Goal: Register for event/course

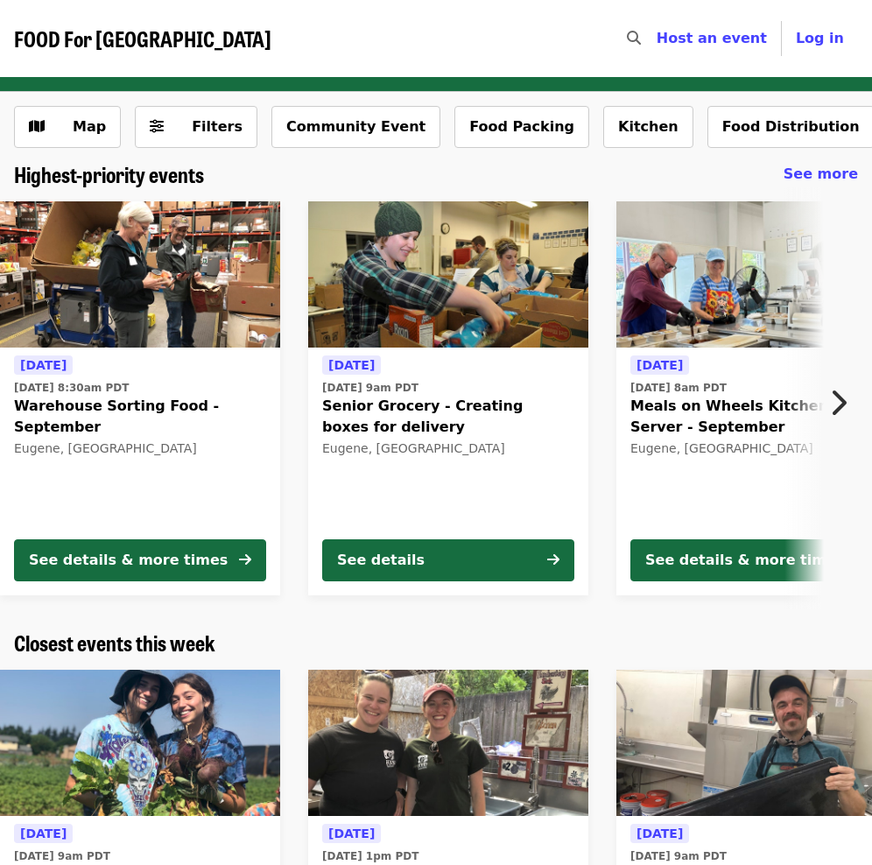
click at [362, 365] on span "[DATE]" at bounding box center [351, 365] width 46 height 14
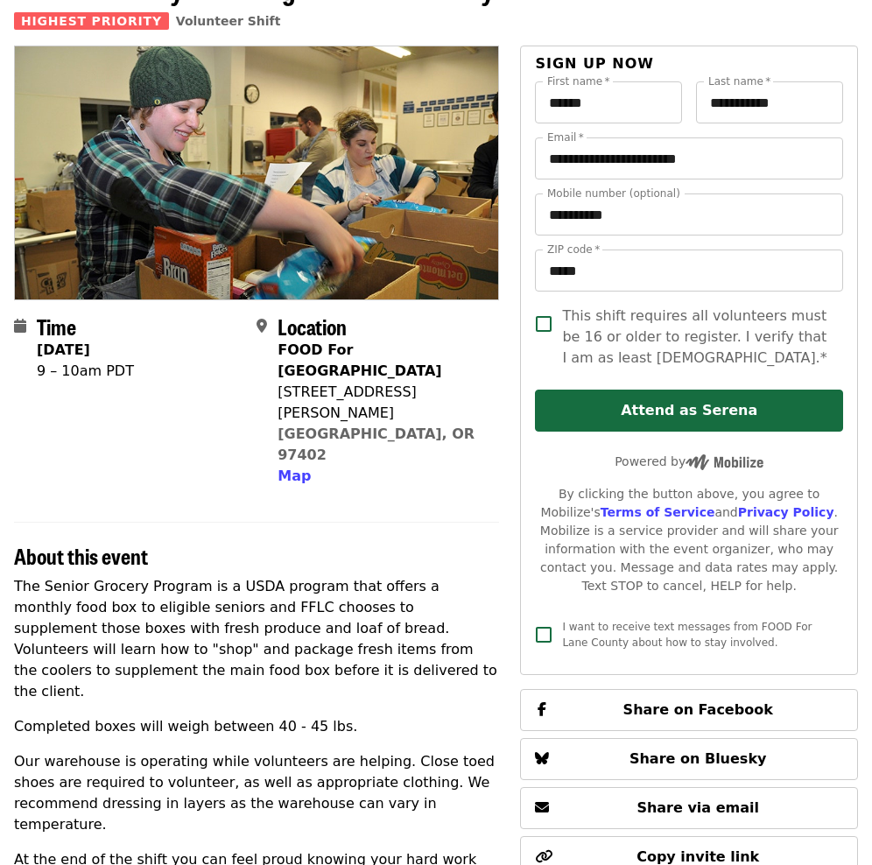
scroll to position [119, 0]
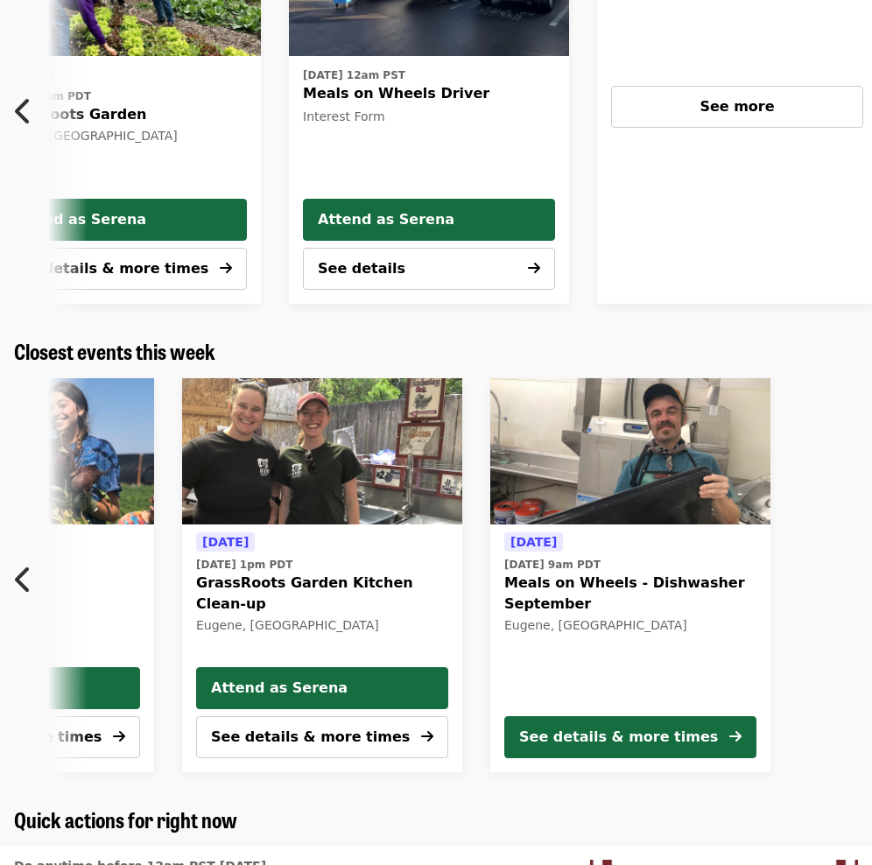
scroll to position [292, 0]
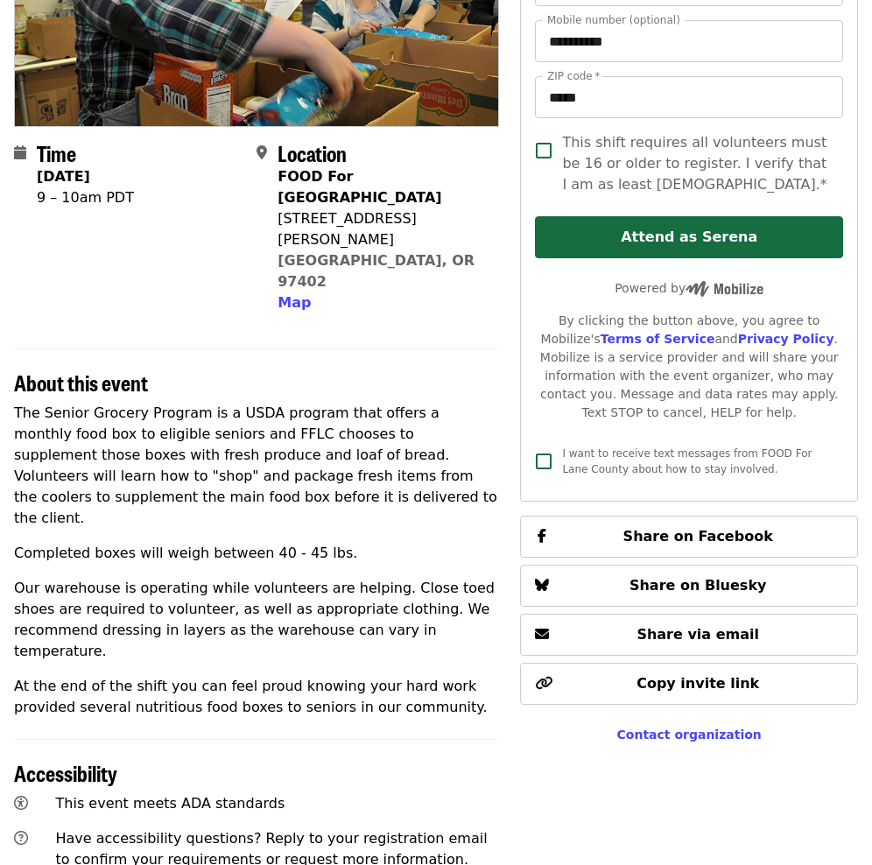
scroll to position [119, 0]
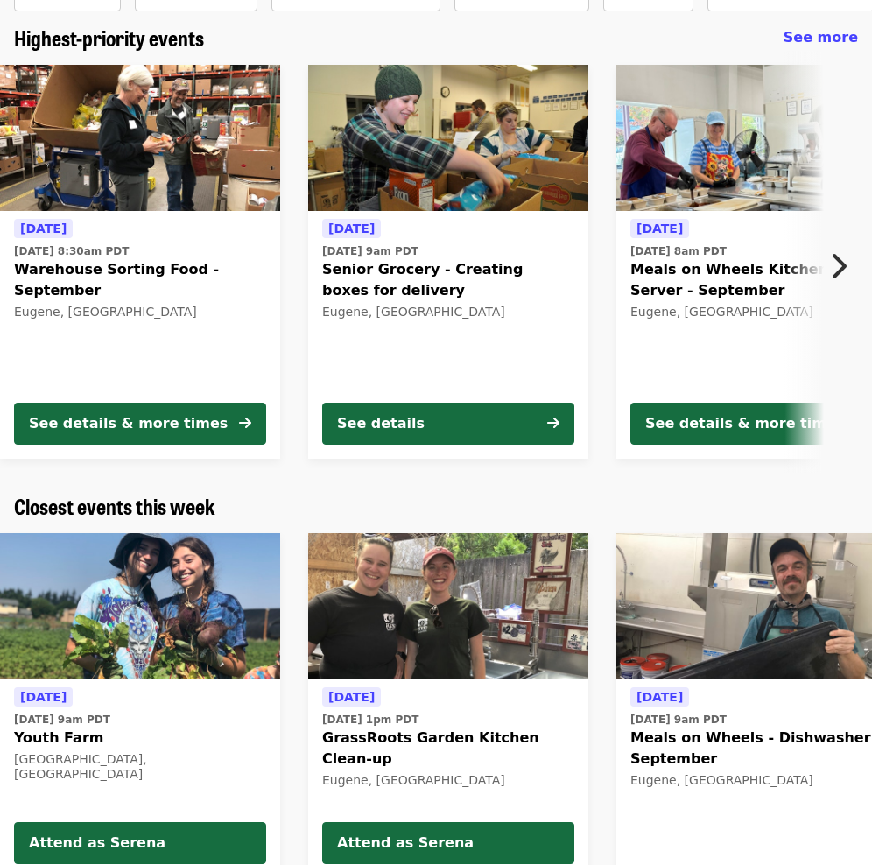
scroll to position [132, 0]
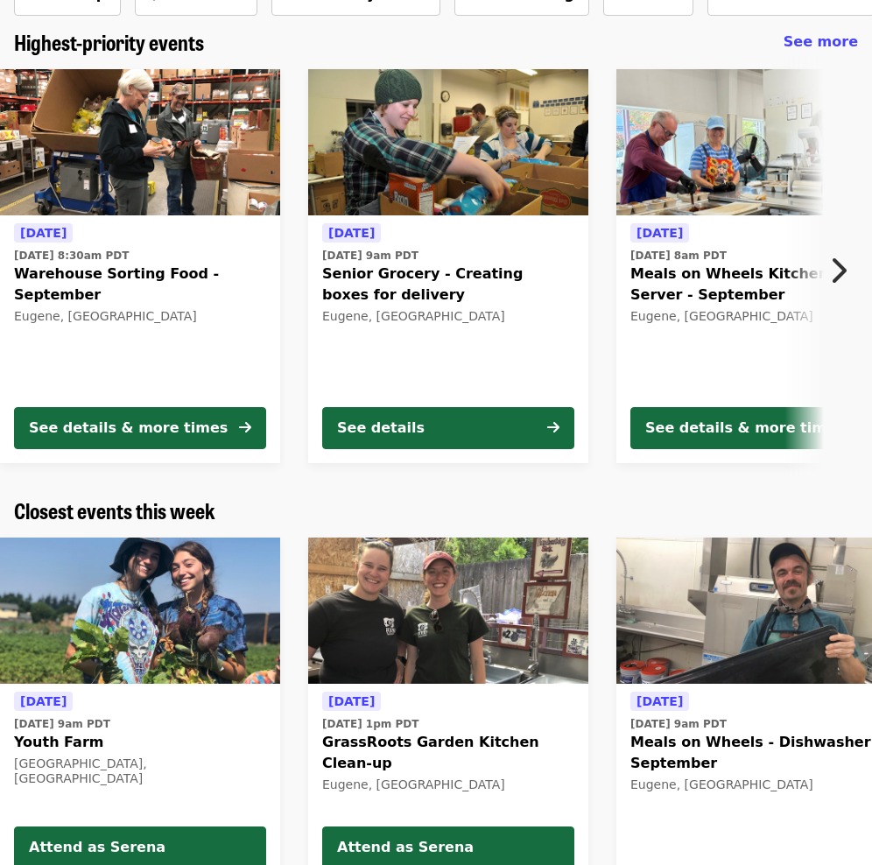
click at [843, 265] on icon "chevron-right icon" at bounding box center [838, 270] width 18 height 33
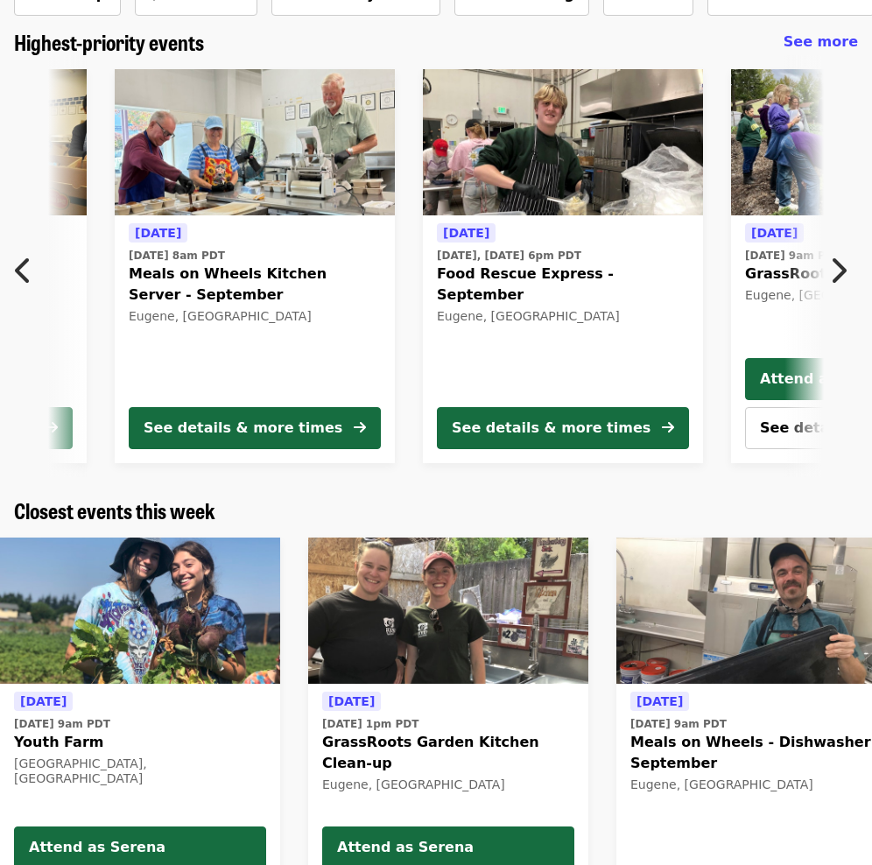
scroll to position [0, 575]
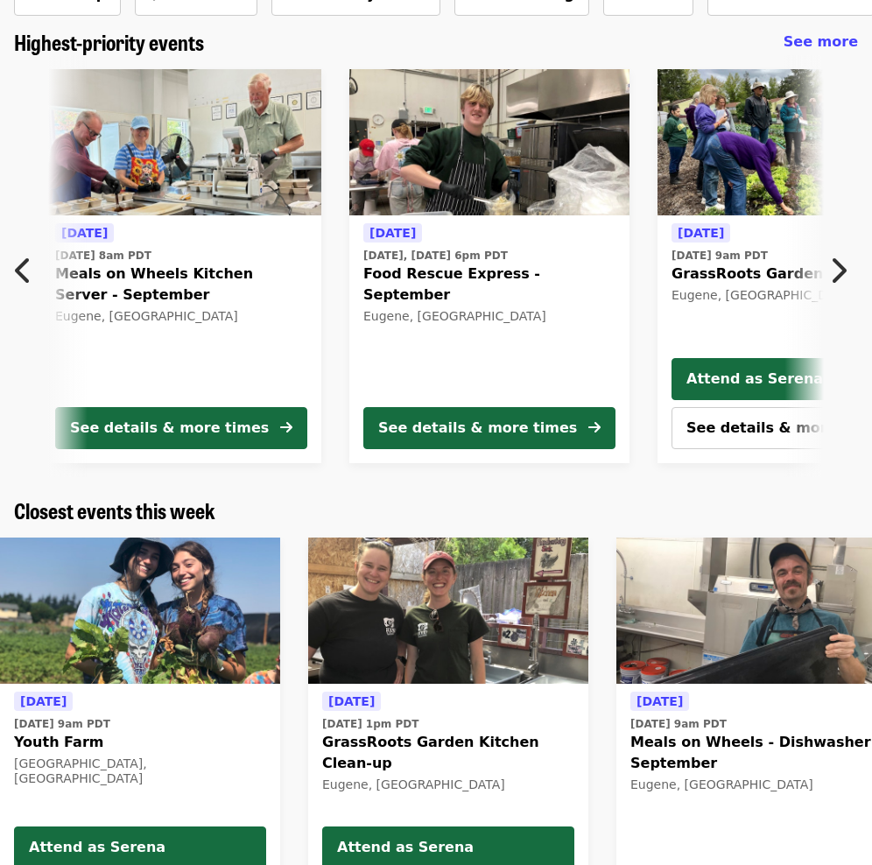
click at [228, 246] on div "[DATE] [DATE] 8am PDT Meals on Wheels Kitchen Server - September Eugene, [GEOGR…" at bounding box center [181, 307] width 252 height 170
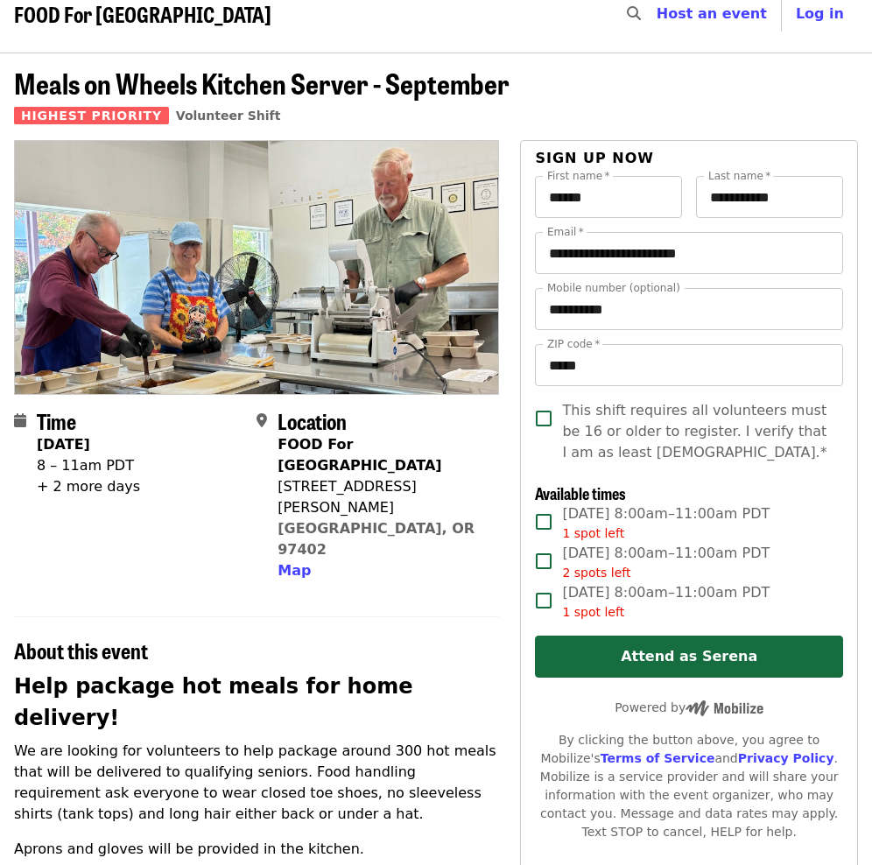
scroll to position [26, 0]
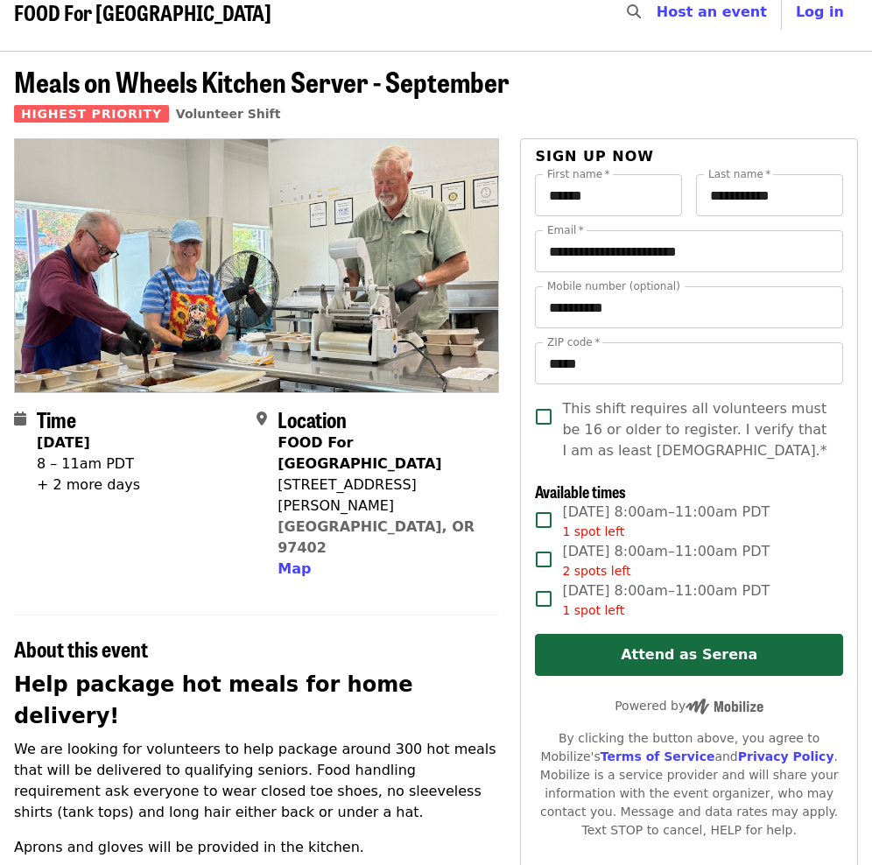
scroll to position [132, 0]
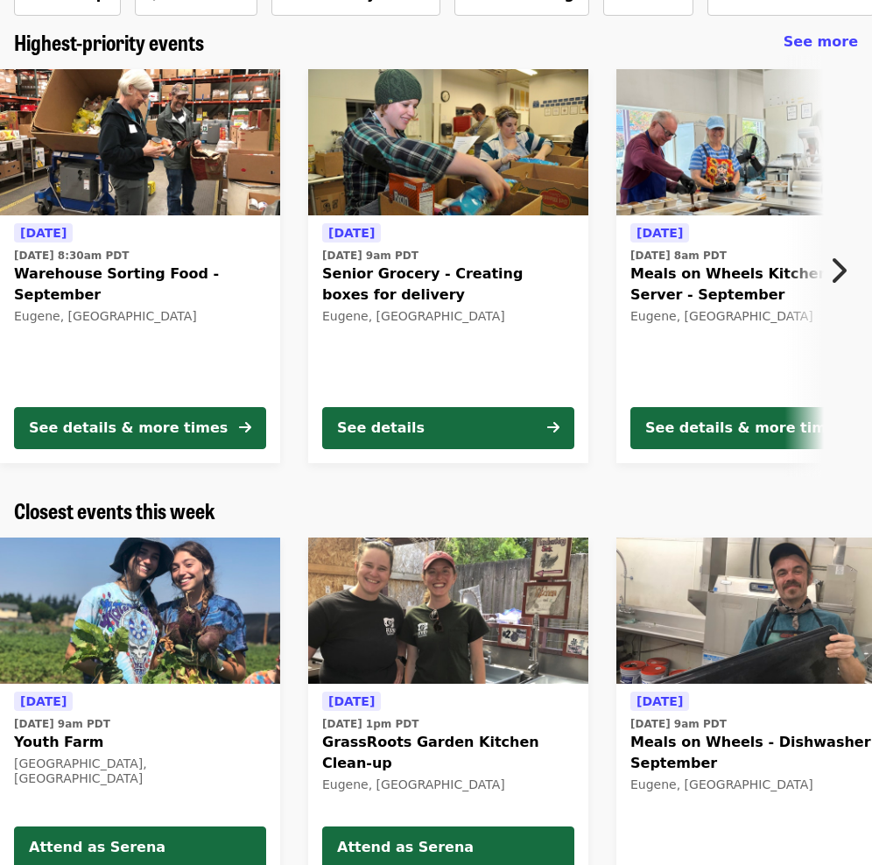
click at [846, 271] on icon "chevron-right icon" at bounding box center [838, 270] width 18 height 33
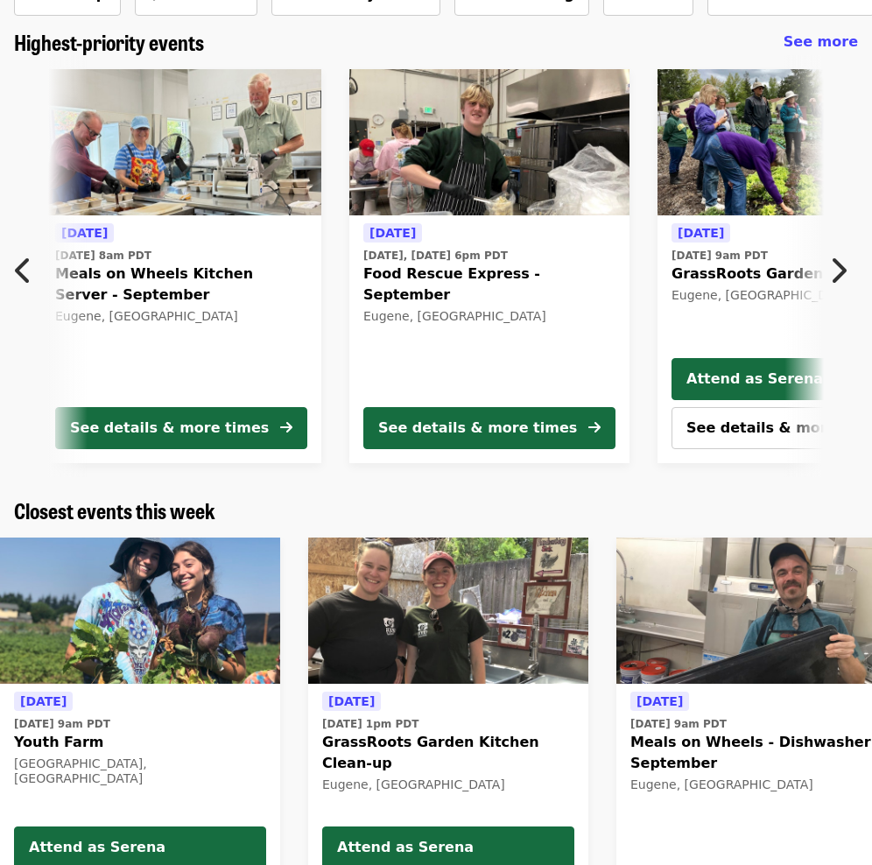
click at [534, 323] on div "[DATE] [DATE], [DATE] 6pm PDT Food Rescue Express - September [GEOGRAPHIC_DATA]…" at bounding box center [489, 307] width 252 height 170
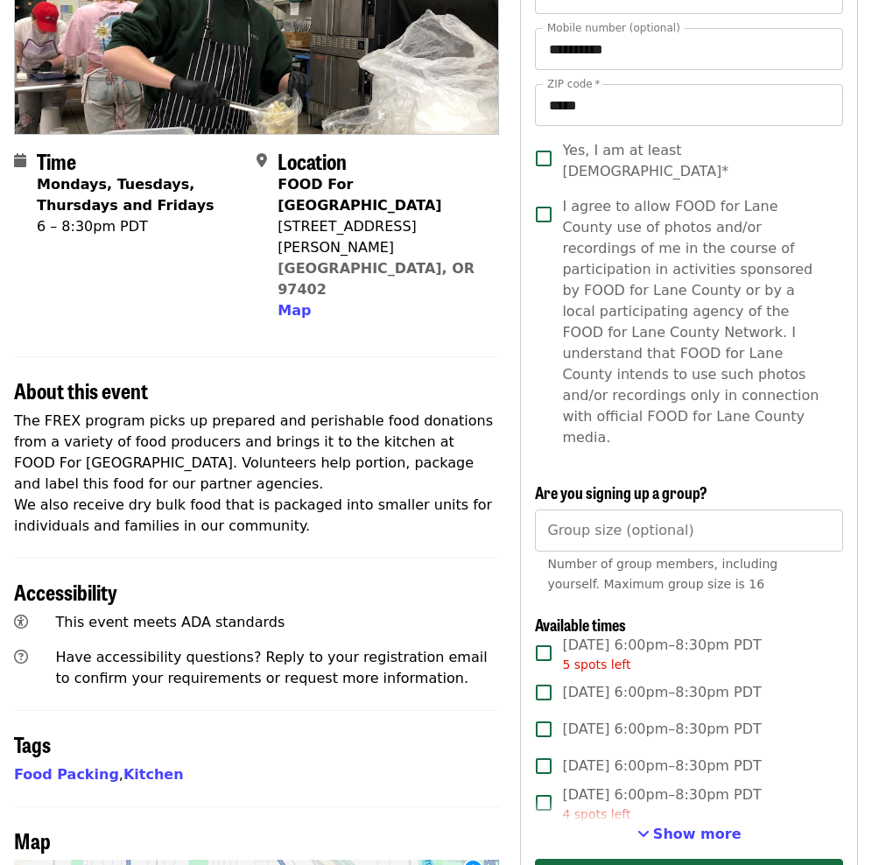
scroll to position [284, 0]
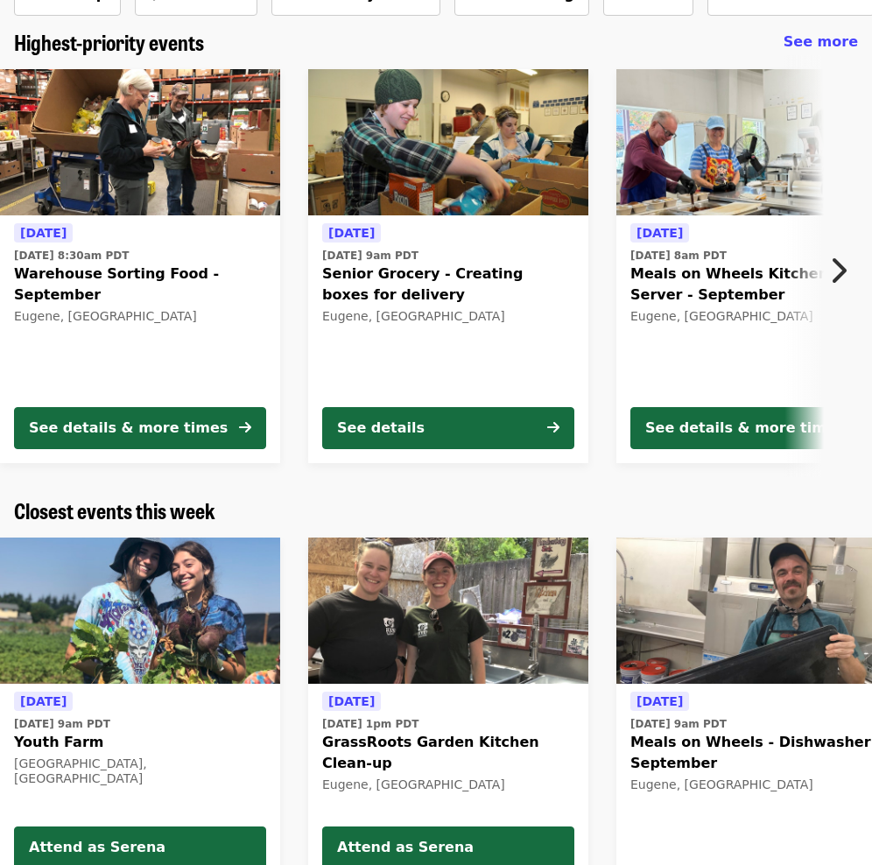
scroll to position [116, 0]
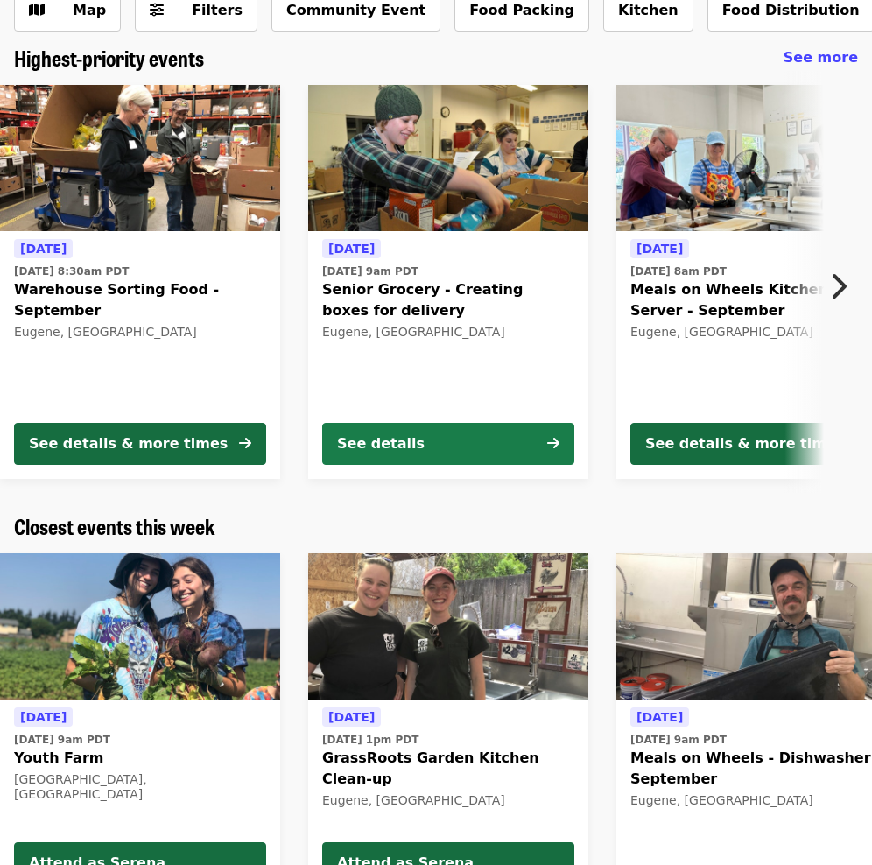
click at [440, 433] on button "See details" at bounding box center [448, 444] width 252 height 42
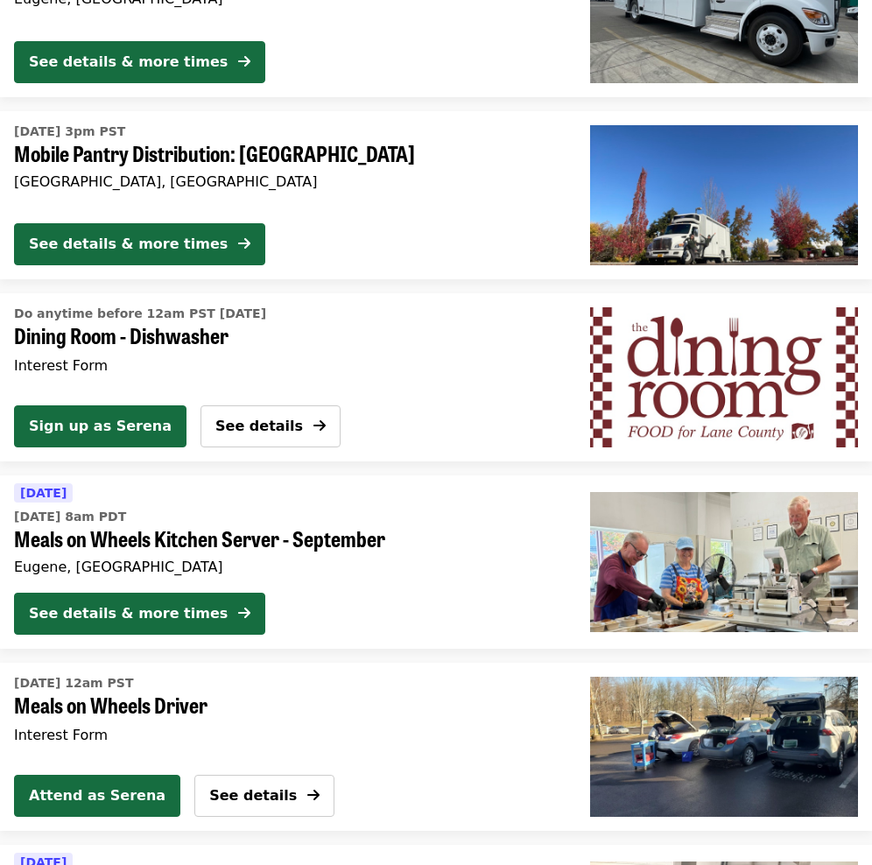
scroll to position [2648, 0]
